Goal: Task Accomplishment & Management: Complete application form

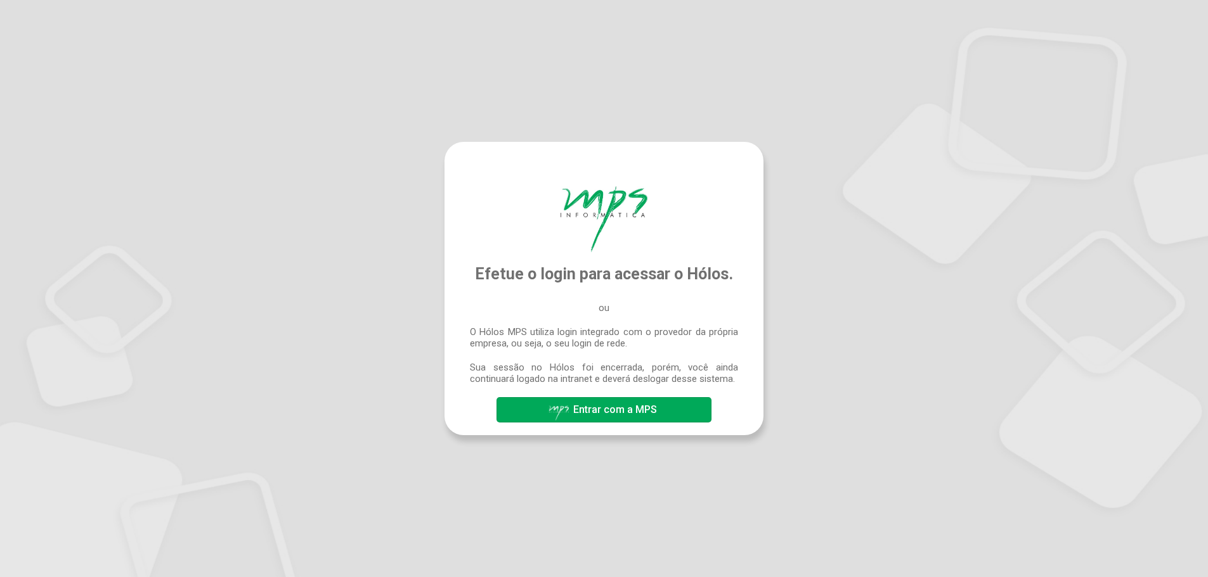
click at [636, 411] on span "Entrar com a MPS" at bounding box center [615, 410] width 84 height 12
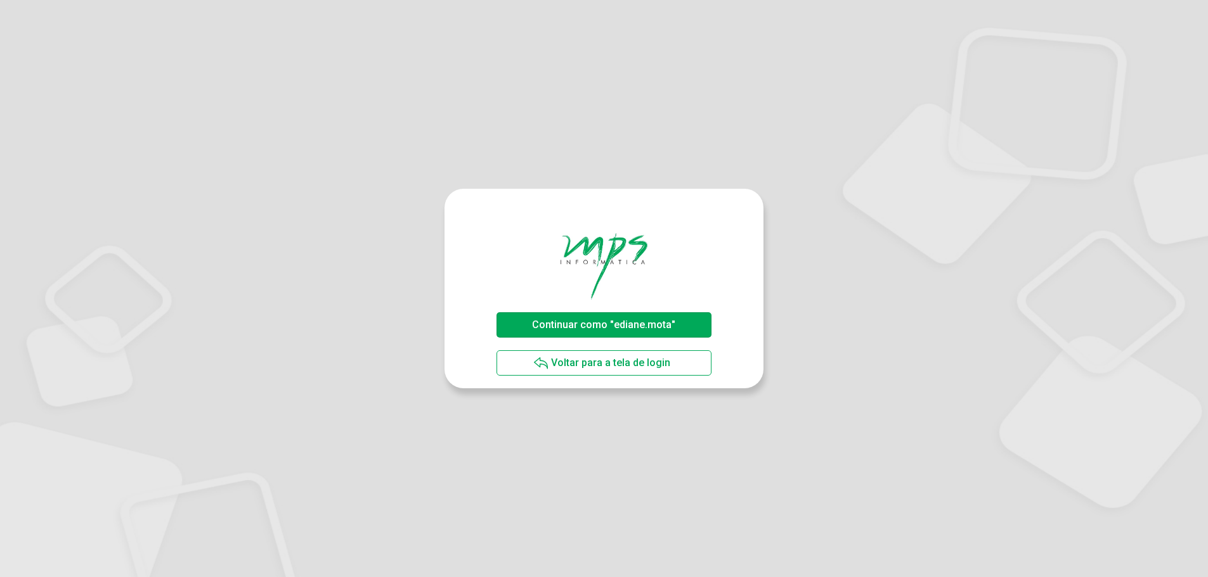
drag, startPoint x: 621, startPoint y: 328, endPoint x: 631, endPoint y: 332, distance: 11.2
click at [621, 328] on span "Continuar como "ediane.mota"" at bounding box center [603, 325] width 143 height 12
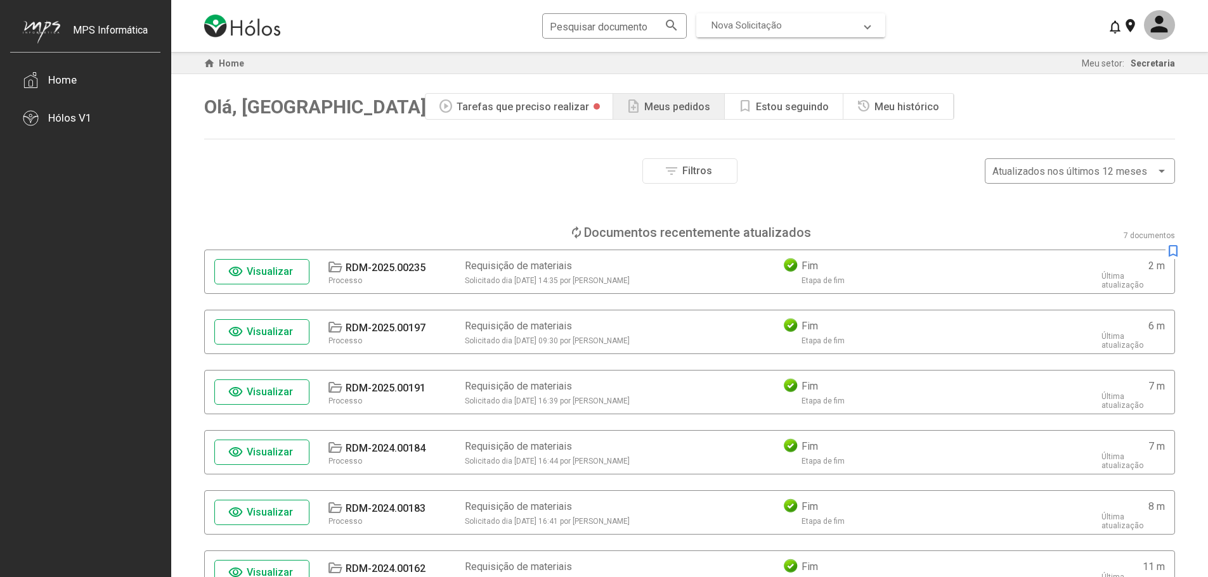
click at [745, 29] on span "Nova Solicitação" at bounding box center [746, 25] width 70 height 11
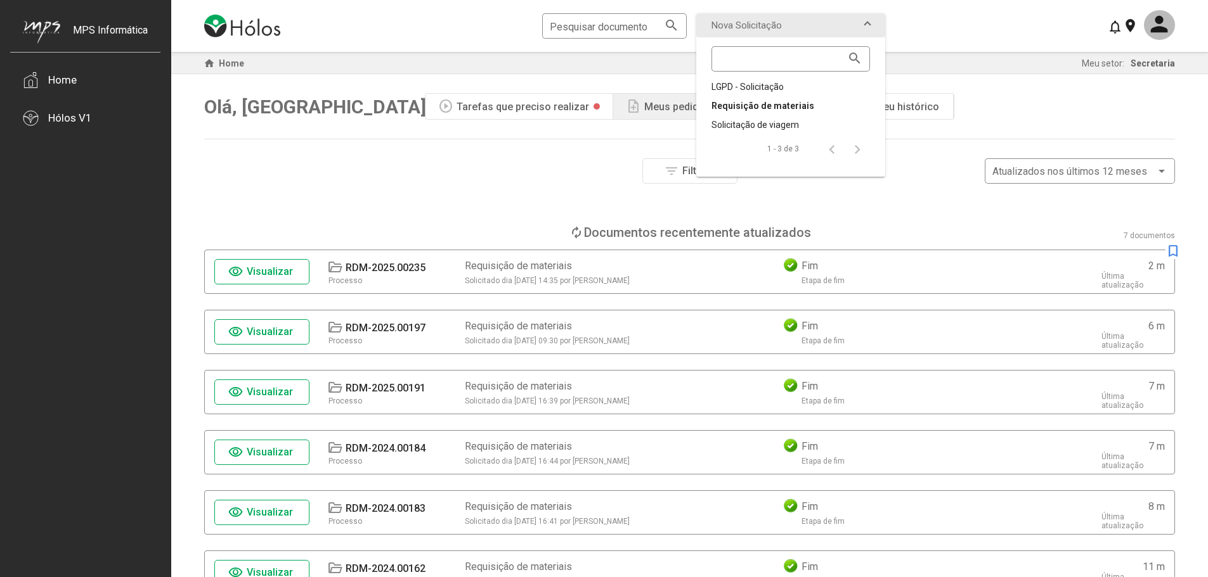
click at [774, 107] on div "Requisição de materiais" at bounding box center [790, 106] width 158 height 13
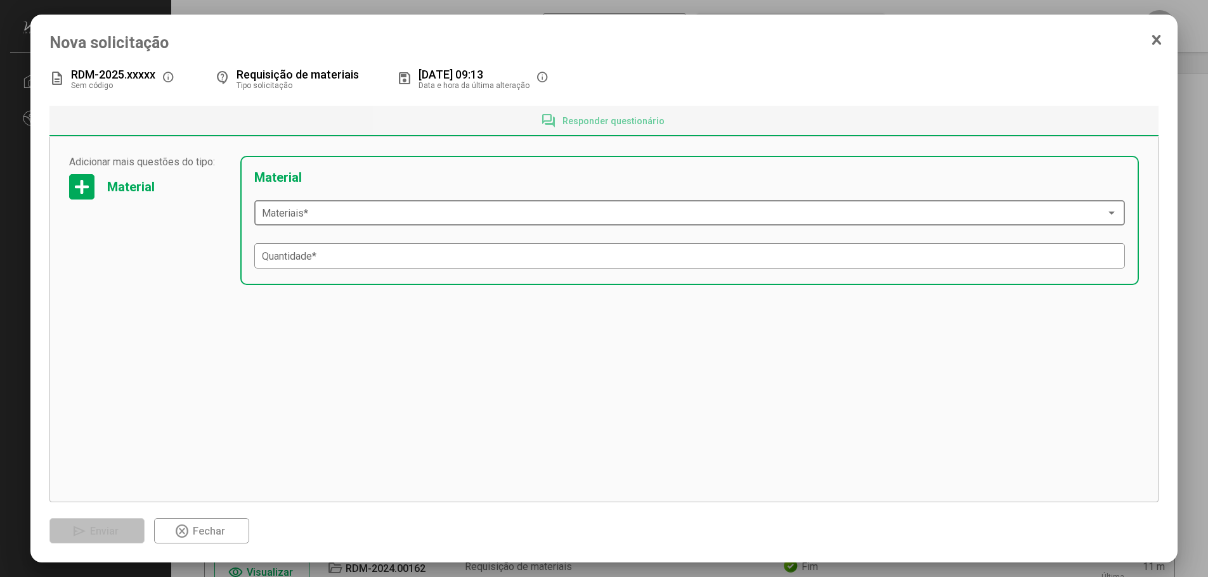
click at [313, 219] on span at bounding box center [684, 213] width 844 height 11
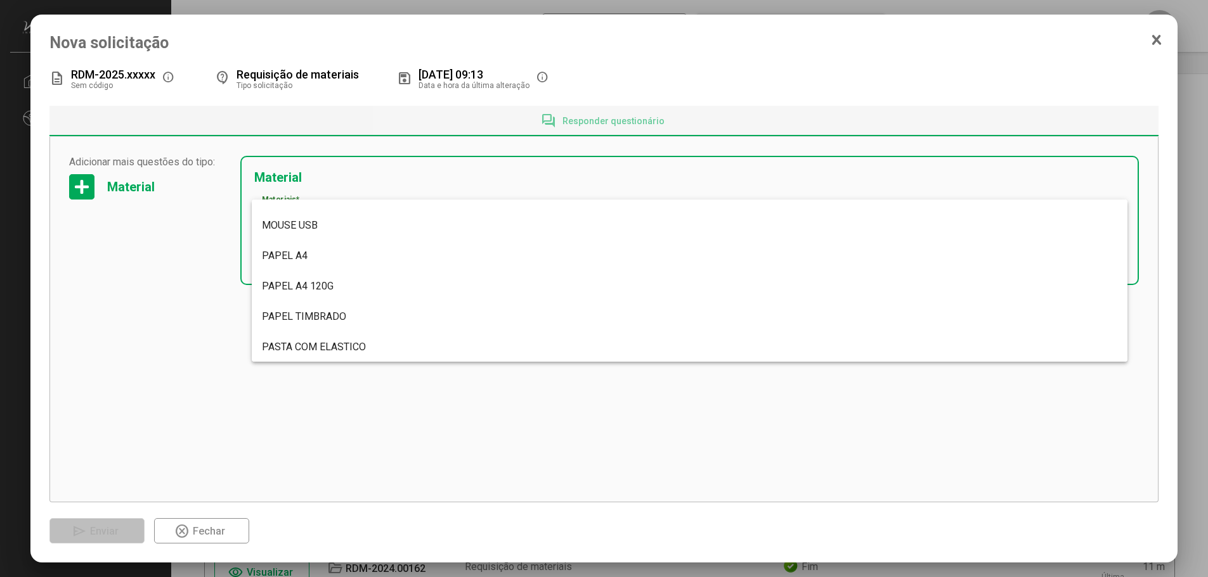
scroll to position [3740, 0]
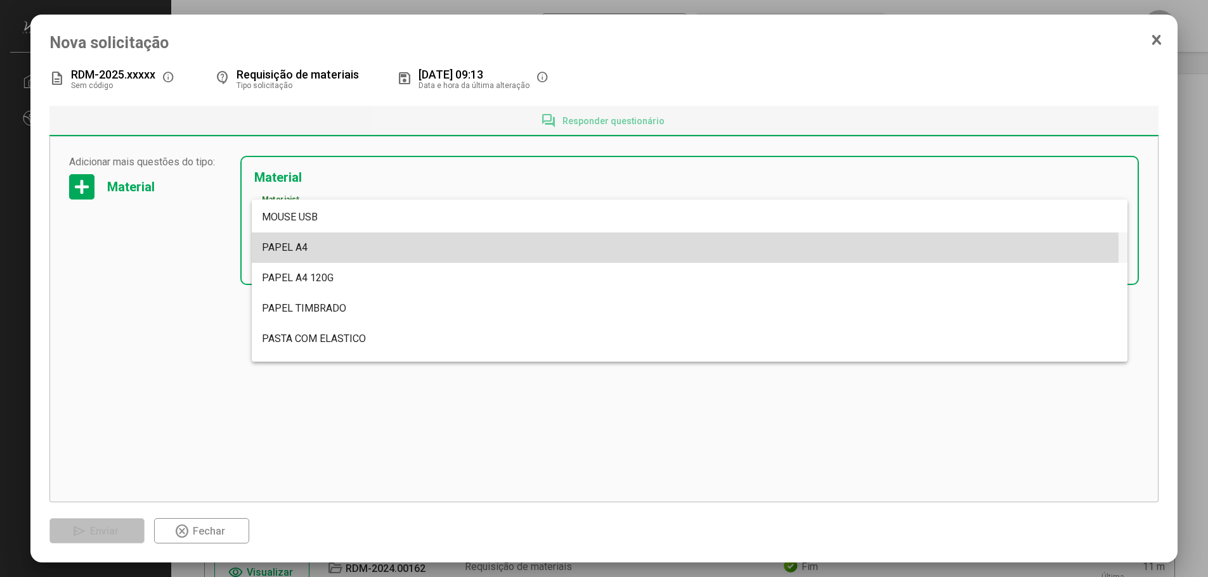
click at [299, 250] on span "PAPEL A4" at bounding box center [285, 248] width 46 height 12
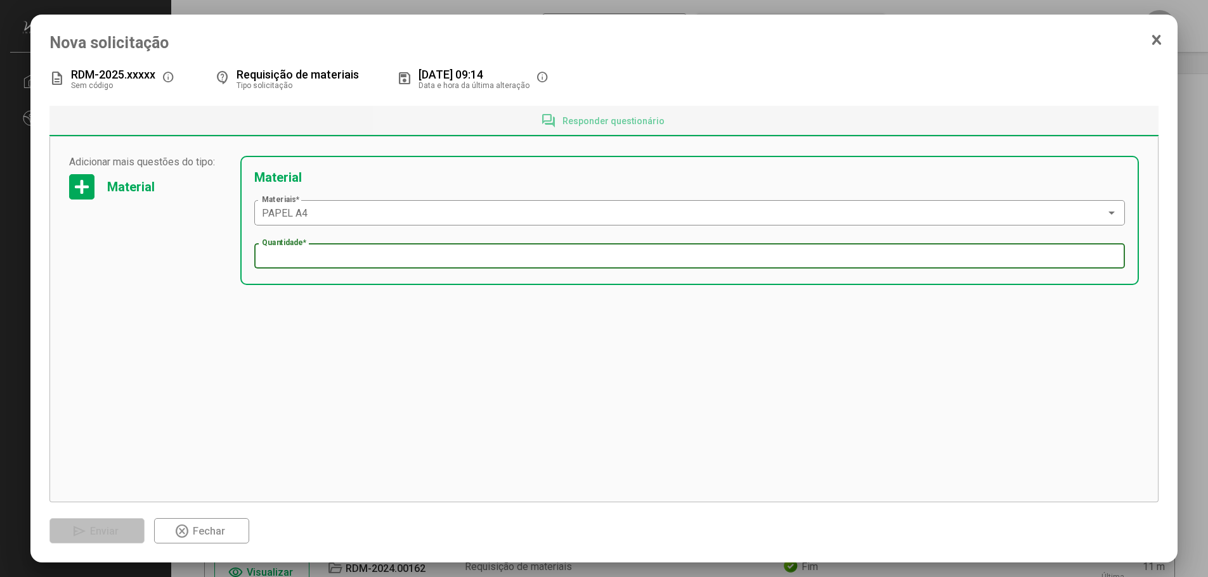
click at [313, 258] on input "Quantidade *" at bounding box center [690, 256] width 856 height 11
type input "*"
click at [78, 193] on div at bounding box center [81, 186] width 25 height 25
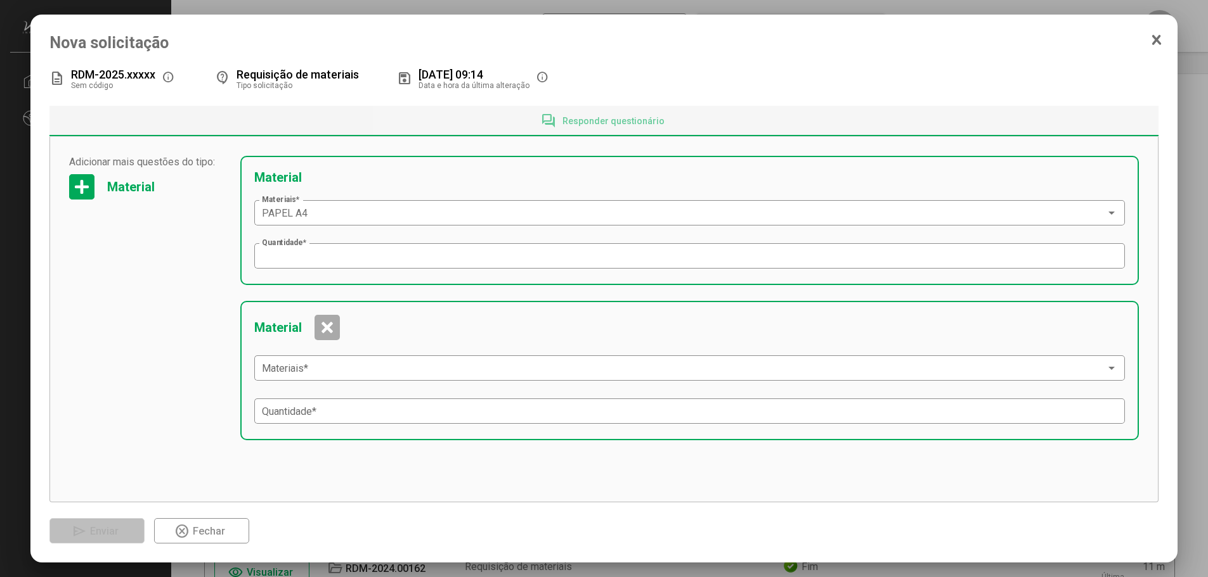
click at [328, 327] on div at bounding box center [326, 327] width 25 height 25
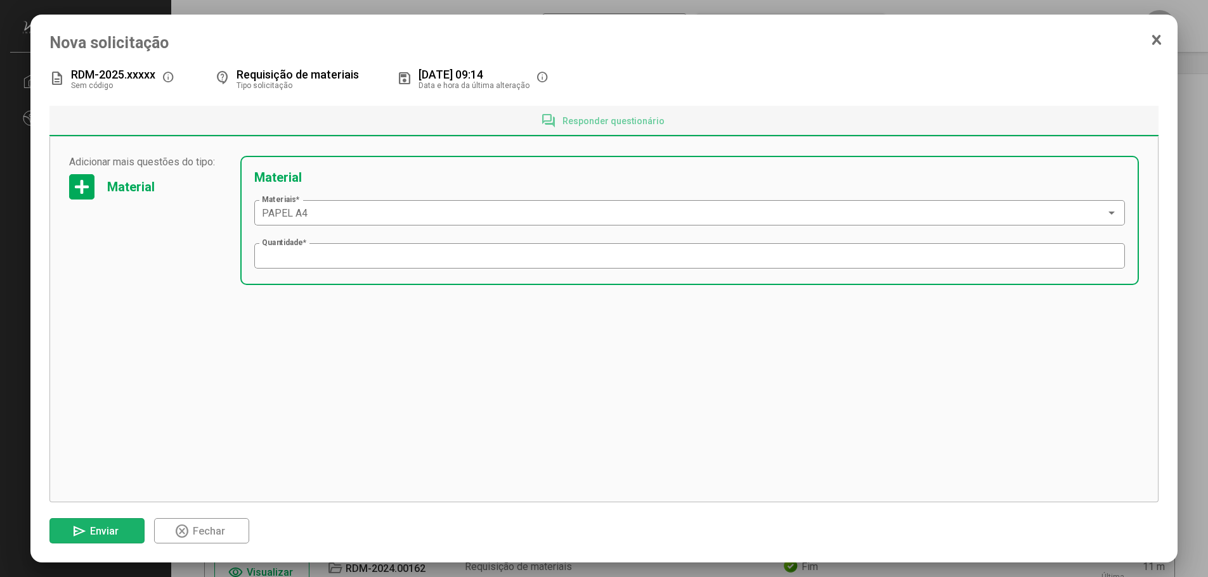
click at [108, 535] on span "Enviar" at bounding box center [104, 531] width 29 height 12
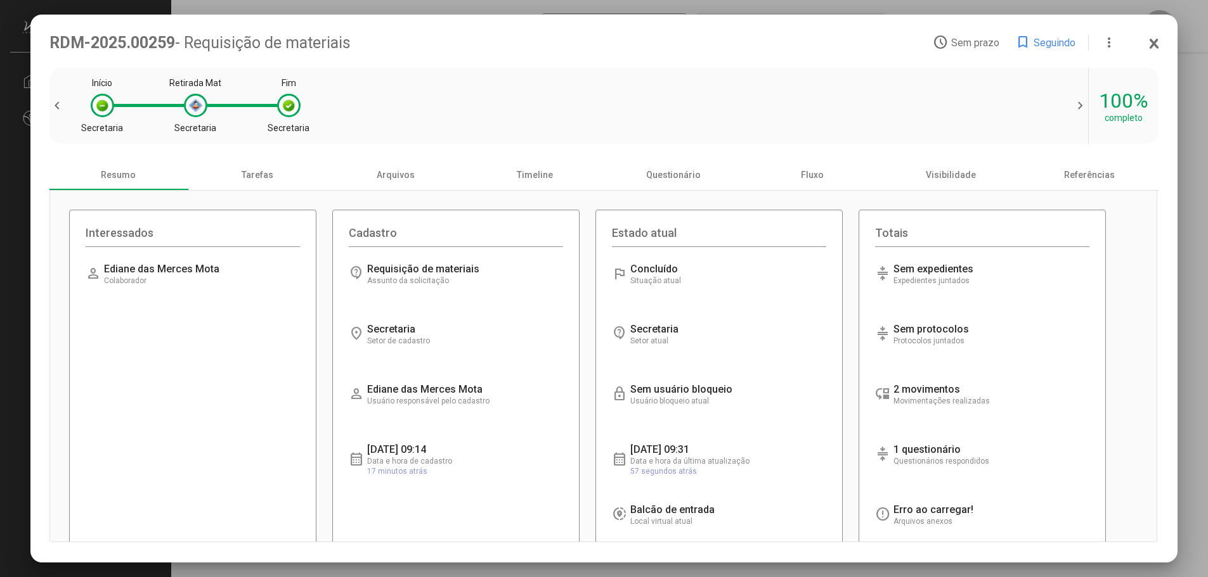
click at [385, 337] on div "Carregando informações... Setor de cadastro" at bounding box center [430, 334] width 127 height 22
click at [1149, 42] on icon at bounding box center [1154, 43] width 10 height 13
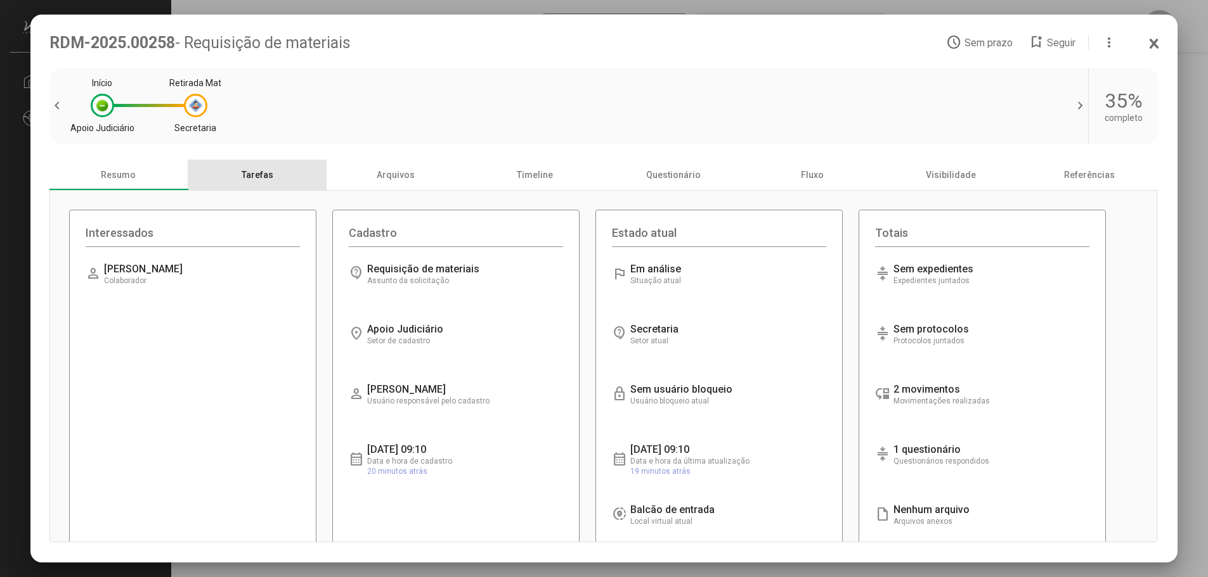
click at [262, 179] on div "Tarefas" at bounding box center [257, 175] width 139 height 30
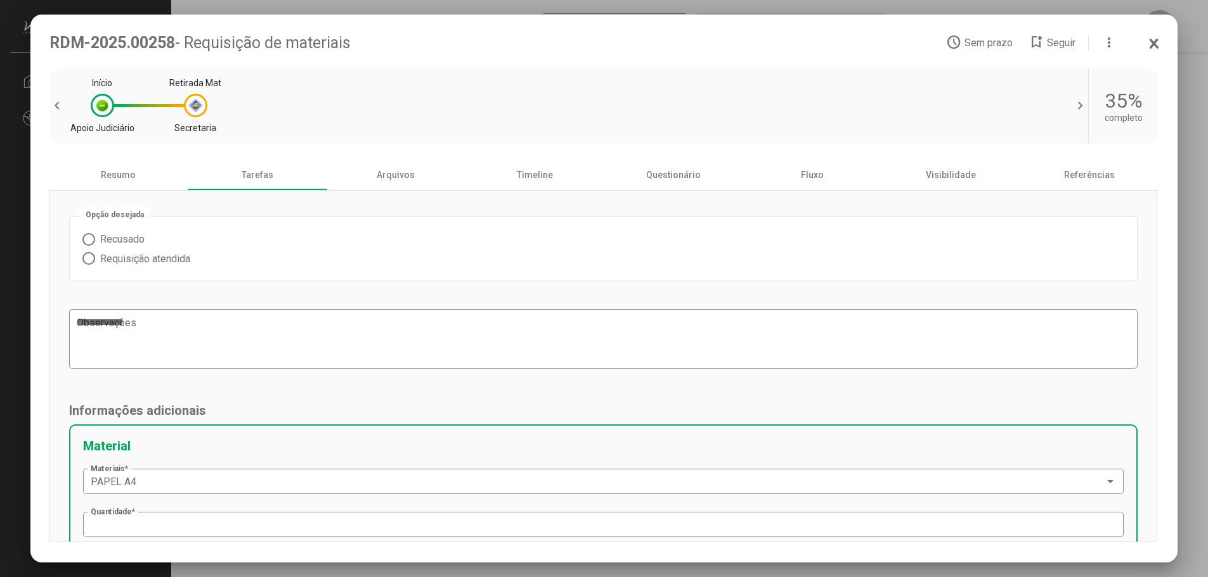
click at [86, 261] on span at bounding box center [88, 258] width 13 height 13
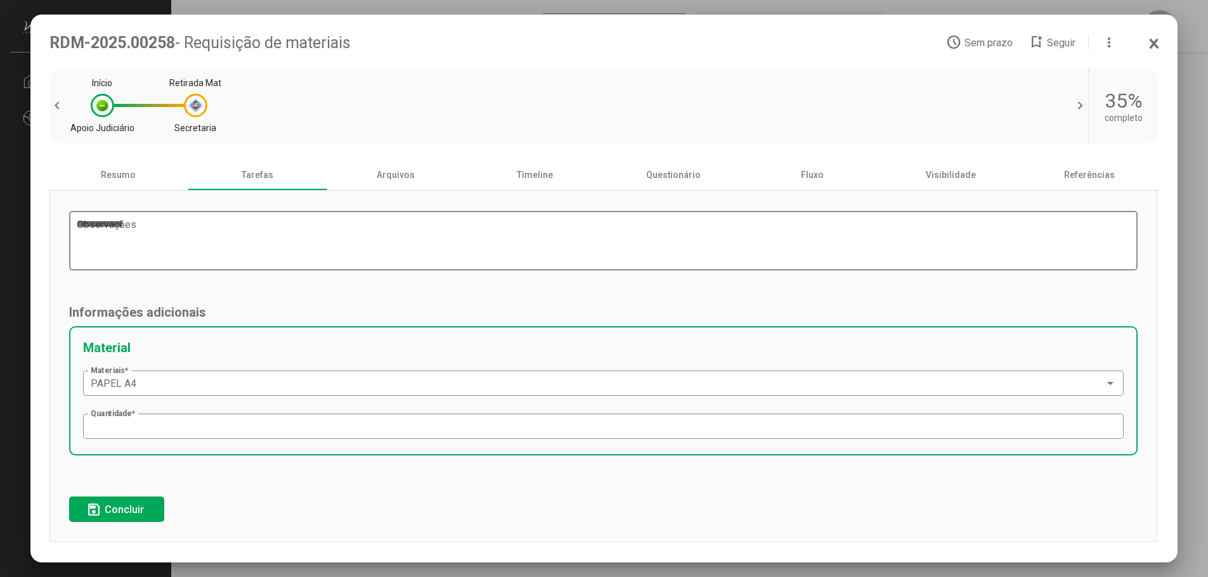
scroll to position [100, 0]
click at [124, 513] on span "Concluir" at bounding box center [124, 510] width 39 height 12
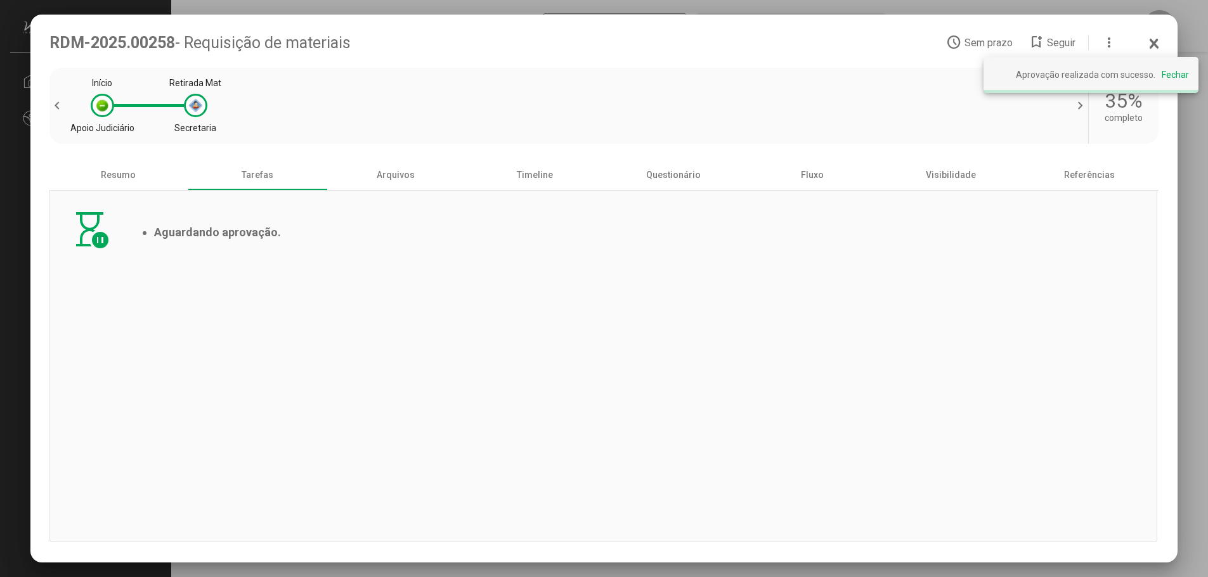
scroll to position [0, 0]
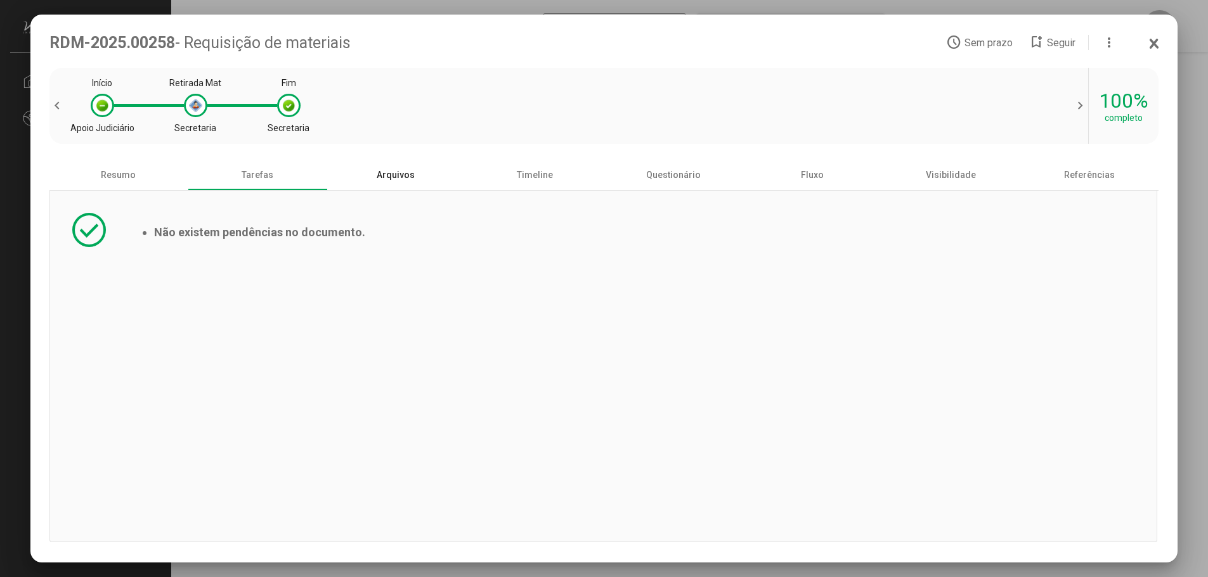
click at [401, 181] on div "Arquivos" at bounding box center [395, 175] width 139 height 30
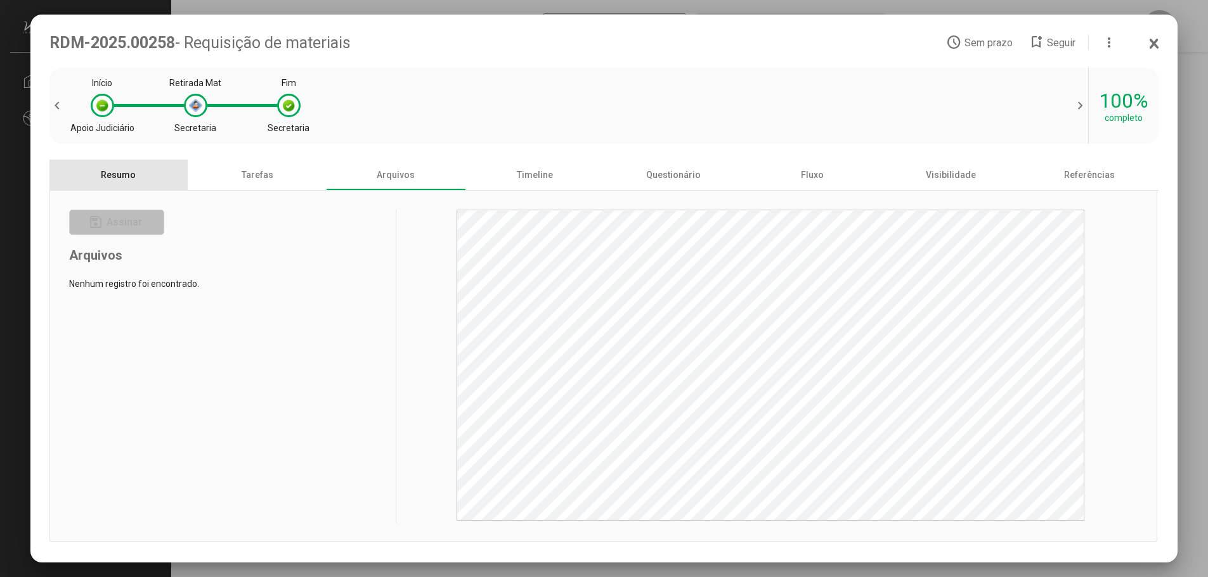
click at [115, 176] on div "Resumo" at bounding box center [118, 175] width 139 height 30
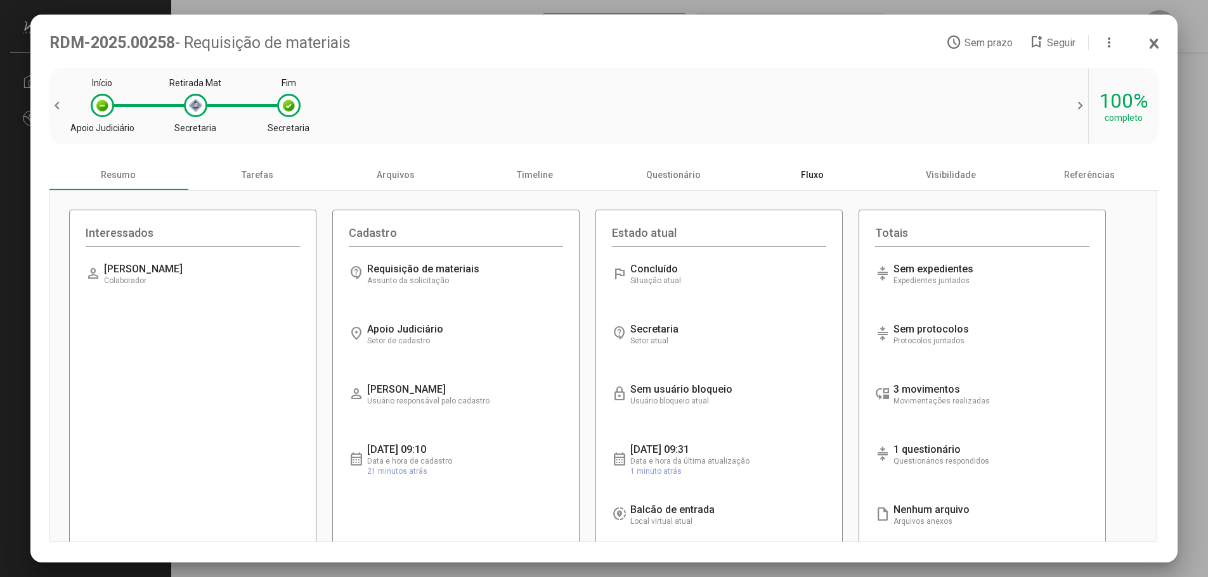
click at [809, 167] on div "Fluxo" at bounding box center [811, 175] width 139 height 30
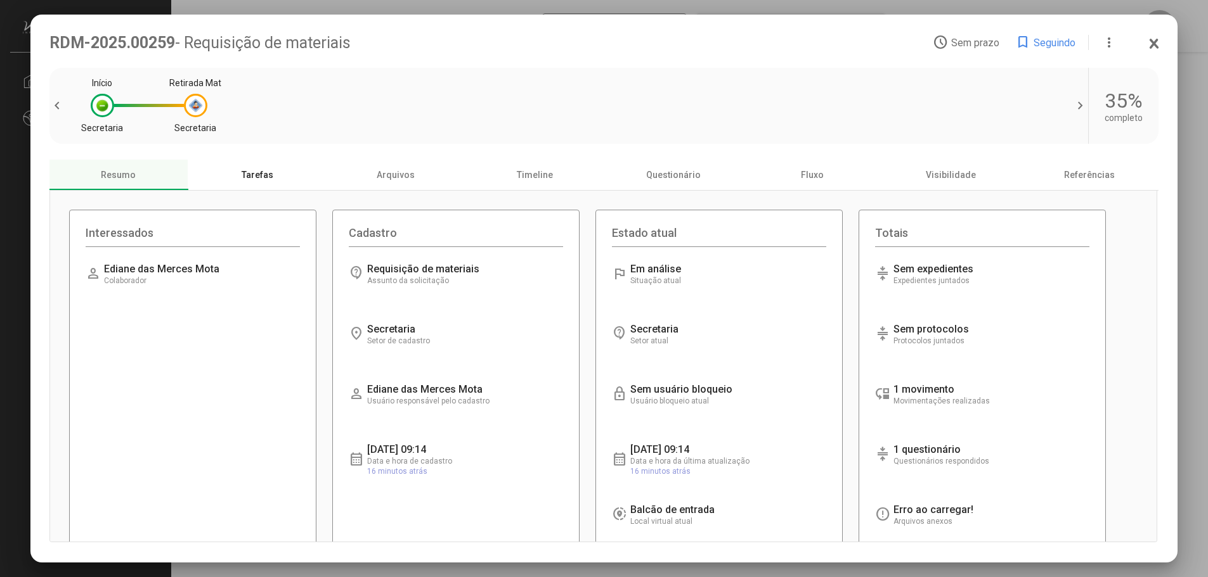
click at [255, 176] on div "Tarefas" at bounding box center [257, 175] width 139 height 30
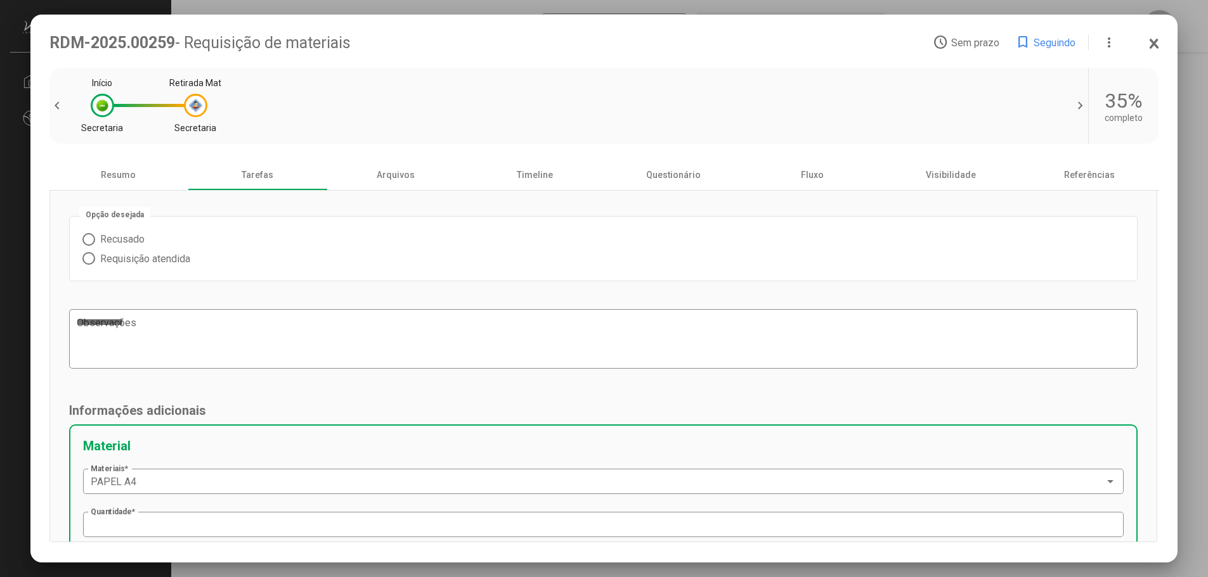
drag, startPoint x: 87, startPoint y: 240, endPoint x: 87, endPoint y: 261, distance: 21.6
click at [87, 261] on mat-radio-group "Recusado Requisição atendida" at bounding box center [603, 248] width 1042 height 39
click at [87, 261] on span at bounding box center [88, 258] width 13 height 13
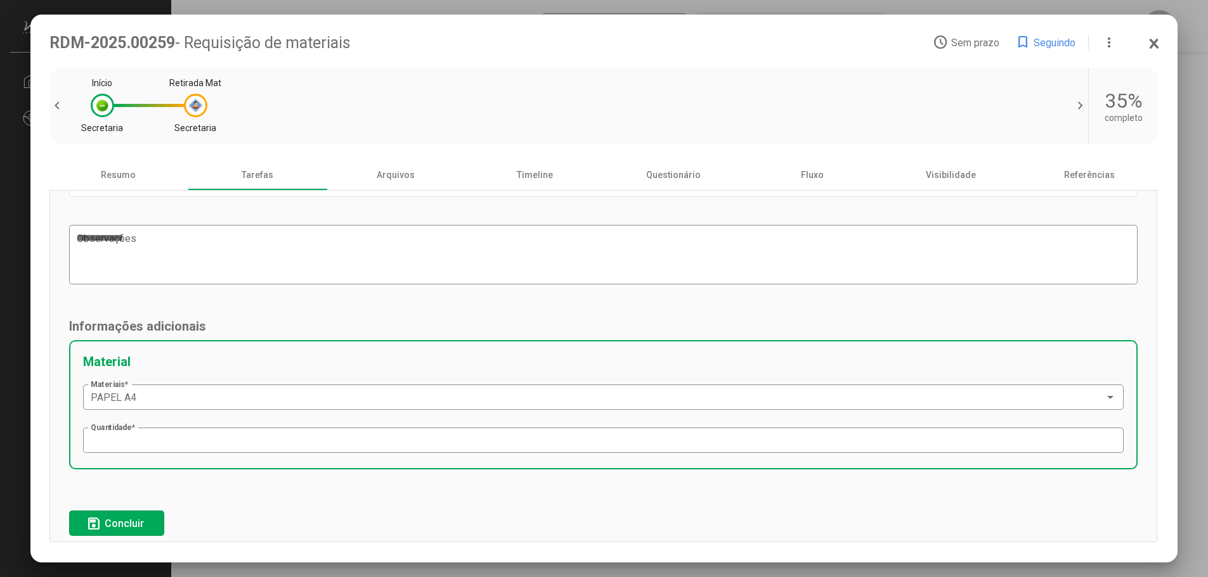
scroll to position [100, 0]
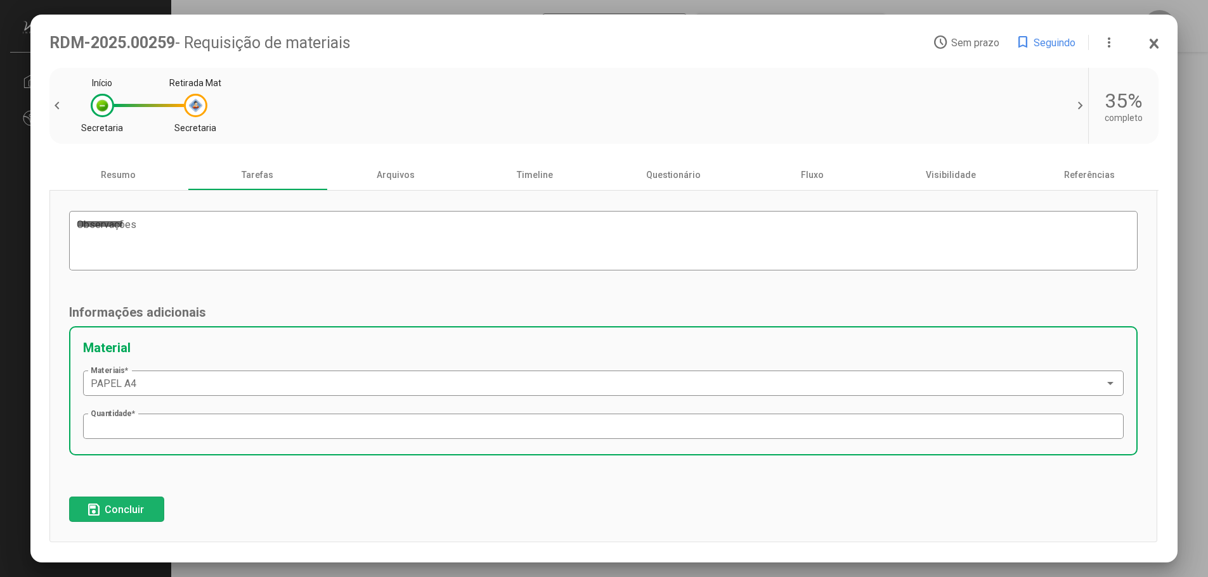
click at [110, 508] on span "Concluir" at bounding box center [124, 510] width 39 height 12
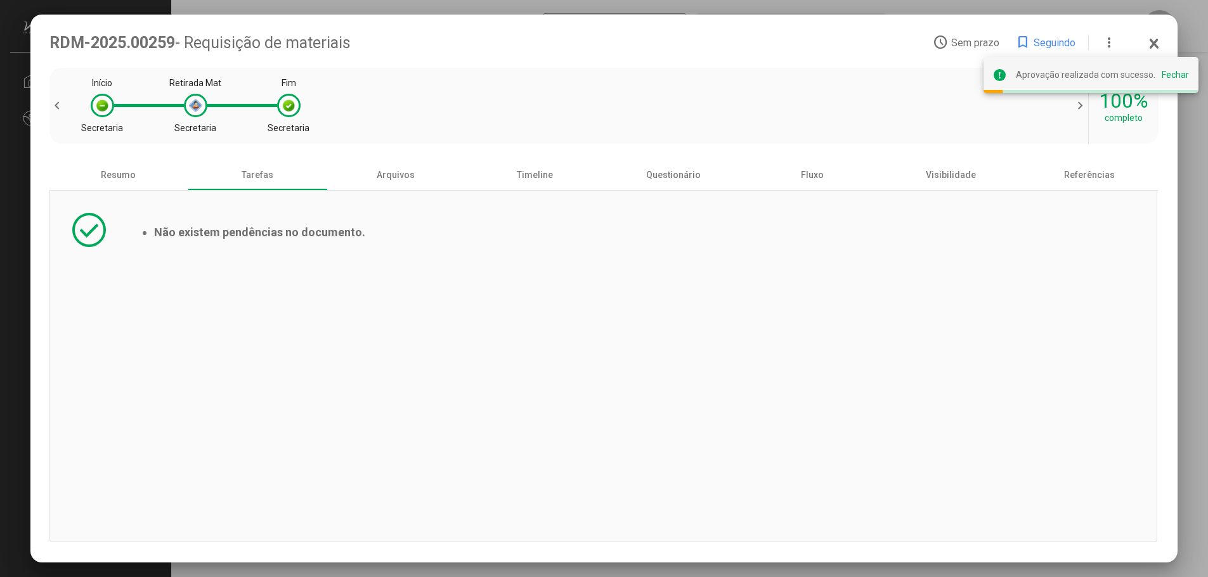
scroll to position [0, 0]
click at [112, 174] on div "Resumo" at bounding box center [118, 175] width 139 height 30
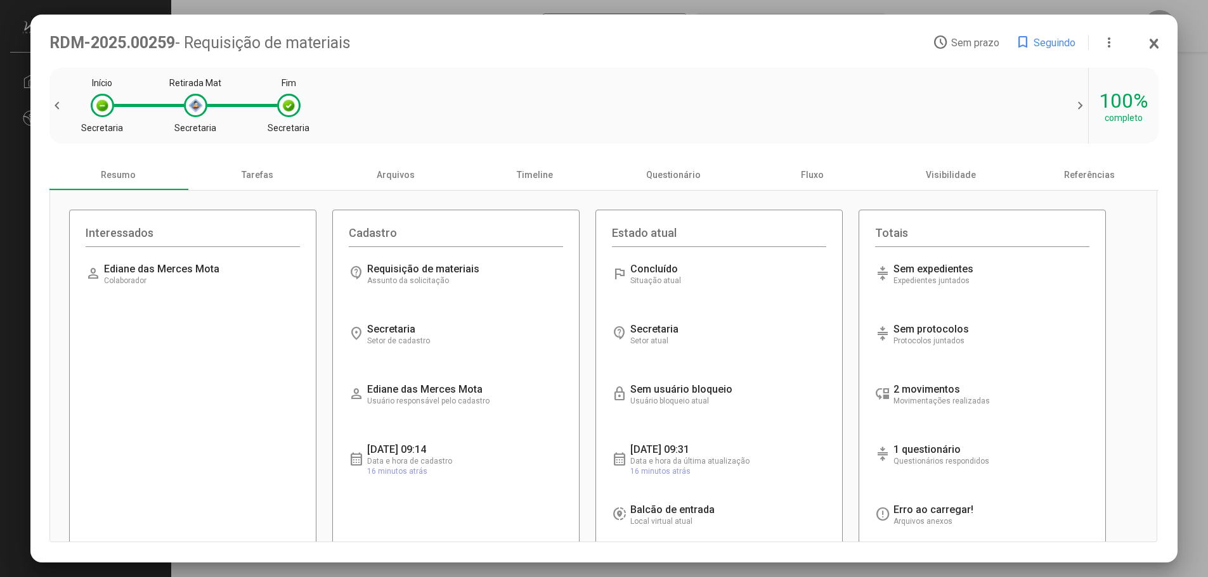
click at [447, 281] on div "Carregando informações... Assunto da solicitação" at bounding box center [430, 274] width 127 height 22
click at [1157, 43] on icon at bounding box center [1154, 43] width 10 height 13
